Goal: Information Seeking & Learning: Learn about a topic

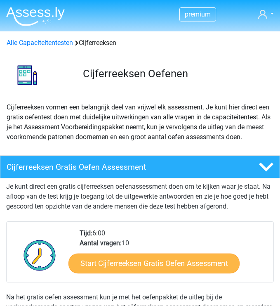
click at [168, 261] on link "Start Cijferreeksen Gratis Oefen Assessment" at bounding box center [154, 264] width 171 height 20
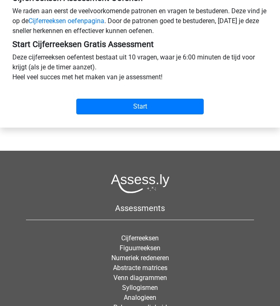
scroll to position [258, 0]
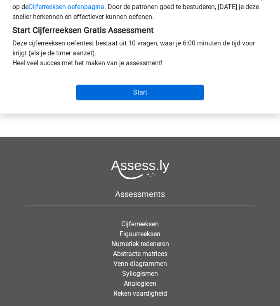
click at [132, 88] on input "Start" at bounding box center [140, 93] width 128 height 16
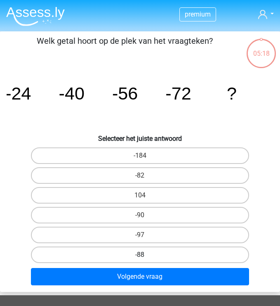
click at [93, 257] on label "-88" at bounding box center [140, 255] width 218 height 17
click at [140, 257] on input "-88" at bounding box center [142, 257] width 5 height 5
radio input "true"
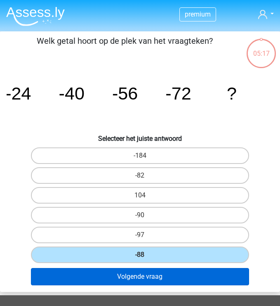
click at [93, 276] on button "Volgende vraag" at bounding box center [140, 276] width 218 height 17
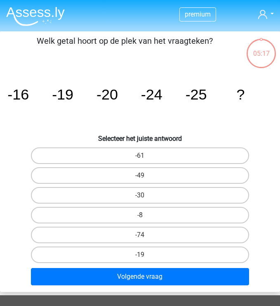
scroll to position [31, 0]
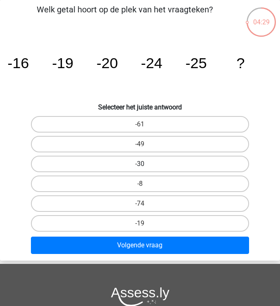
click at [62, 164] on label "-30" at bounding box center [140, 164] width 218 height 17
click at [140, 164] on input "-30" at bounding box center [142, 166] width 5 height 5
radio input "true"
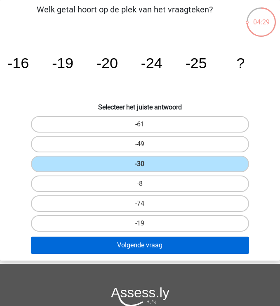
click at [78, 251] on button "Volgende vraag" at bounding box center [140, 245] width 218 height 17
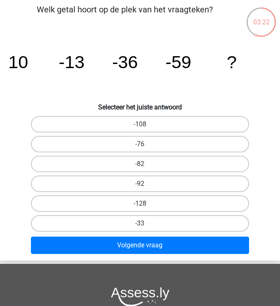
click at [142, 165] on input "-82" at bounding box center [142, 166] width 5 height 5
radio input "true"
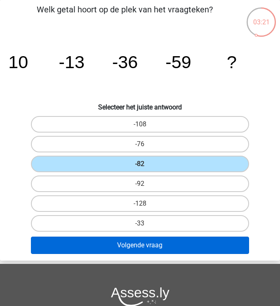
click at [140, 247] on button "Volgende vraag" at bounding box center [140, 245] width 218 height 17
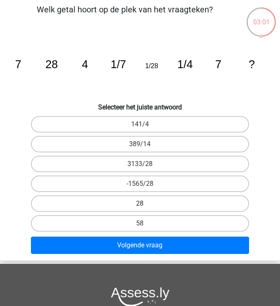
click at [184, 203] on label "28" at bounding box center [140, 203] width 218 height 17
click at [146, 204] on input "28" at bounding box center [142, 206] width 5 height 5
radio input "true"
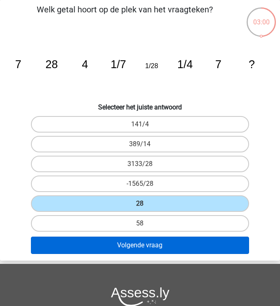
click at [174, 246] on button "Volgende vraag" at bounding box center [140, 245] width 218 height 17
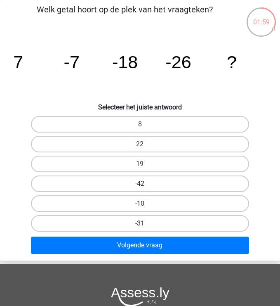
click at [146, 182] on label "-42" at bounding box center [140, 184] width 218 height 17
click at [146, 184] on input "-42" at bounding box center [142, 186] width 5 height 5
radio input "true"
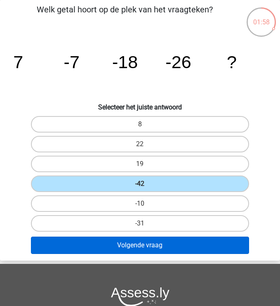
click at [121, 247] on button "Volgende vraag" at bounding box center [140, 245] width 218 height 17
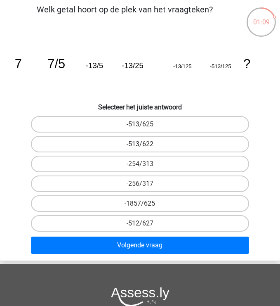
click at [152, 143] on label "-513/622" at bounding box center [140, 144] width 218 height 17
click at [146, 144] on input "-513/622" at bounding box center [142, 146] width 5 height 5
radio input "true"
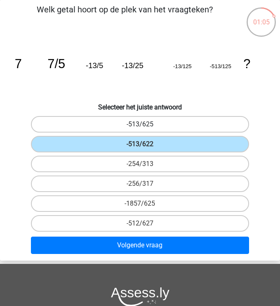
click at [156, 120] on label "-513/625" at bounding box center [140, 124] width 218 height 17
click at [146, 124] on input "-513/625" at bounding box center [142, 126] width 5 height 5
radio input "true"
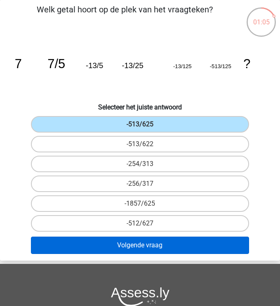
click at [133, 251] on button "Volgende vraag" at bounding box center [140, 245] width 218 height 17
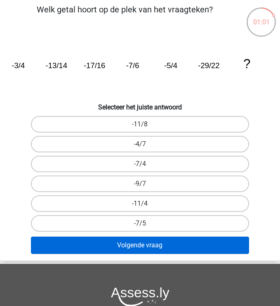
click at [109, 242] on button "Volgende vraag" at bounding box center [140, 245] width 218 height 17
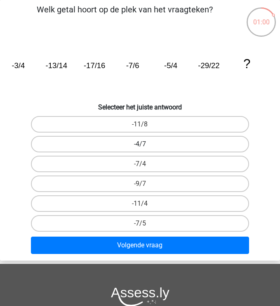
click at [138, 146] on label "-4/7" at bounding box center [140, 144] width 218 height 17
click at [140, 146] on input "-4/7" at bounding box center [142, 146] width 5 height 5
radio input "true"
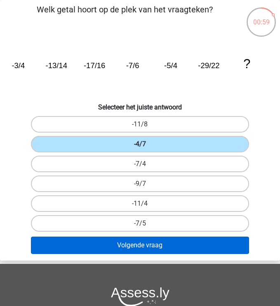
click at [104, 253] on button "Volgende vraag" at bounding box center [140, 245] width 218 height 17
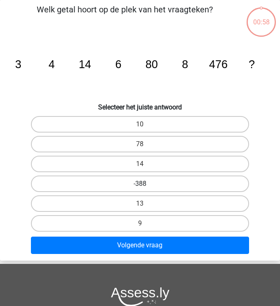
click at [109, 191] on label "-388" at bounding box center [140, 184] width 218 height 17
click at [140, 189] on input "-388" at bounding box center [142, 186] width 5 height 5
radio input "true"
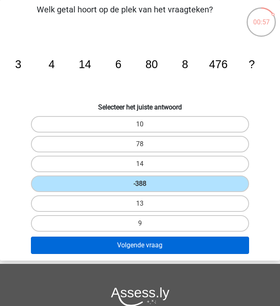
click at [110, 247] on button "Volgende vraag" at bounding box center [140, 245] width 218 height 17
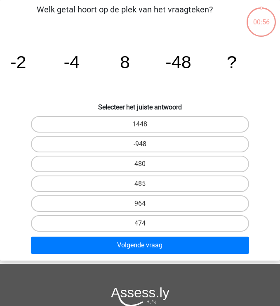
click at [115, 214] on div "474" at bounding box center [140, 224] width 280 height 20
click at [115, 229] on label "474" at bounding box center [140, 223] width 218 height 17
click at [140, 229] on input "474" at bounding box center [142, 225] width 5 height 5
radio input "true"
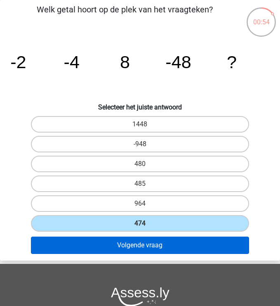
click at [116, 248] on button "Volgende vraag" at bounding box center [140, 245] width 218 height 17
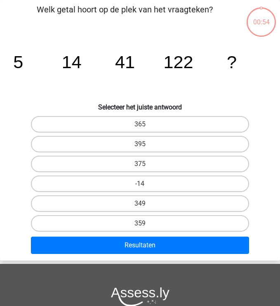
click at [116, 233] on div "359" at bounding box center [140, 224] width 280 height 20
click at [116, 223] on label "359" at bounding box center [140, 223] width 218 height 17
click at [140, 223] on input "359" at bounding box center [142, 225] width 5 height 5
radio input "true"
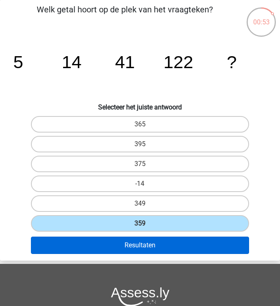
click at [116, 248] on button "Resultaten" at bounding box center [140, 245] width 218 height 17
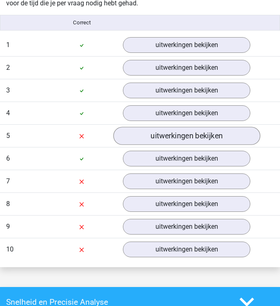
scroll to position [703, 0]
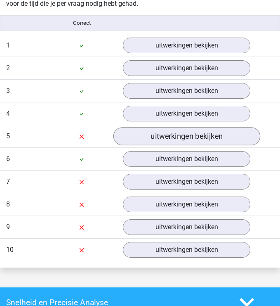
click at [145, 133] on link "uitwerkingen bekijken" at bounding box center [187, 136] width 147 height 18
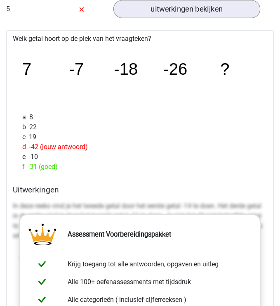
scroll to position [831, 0]
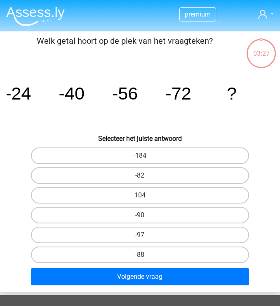
scroll to position [31, 0]
